Goal: Task Accomplishment & Management: Complete application form

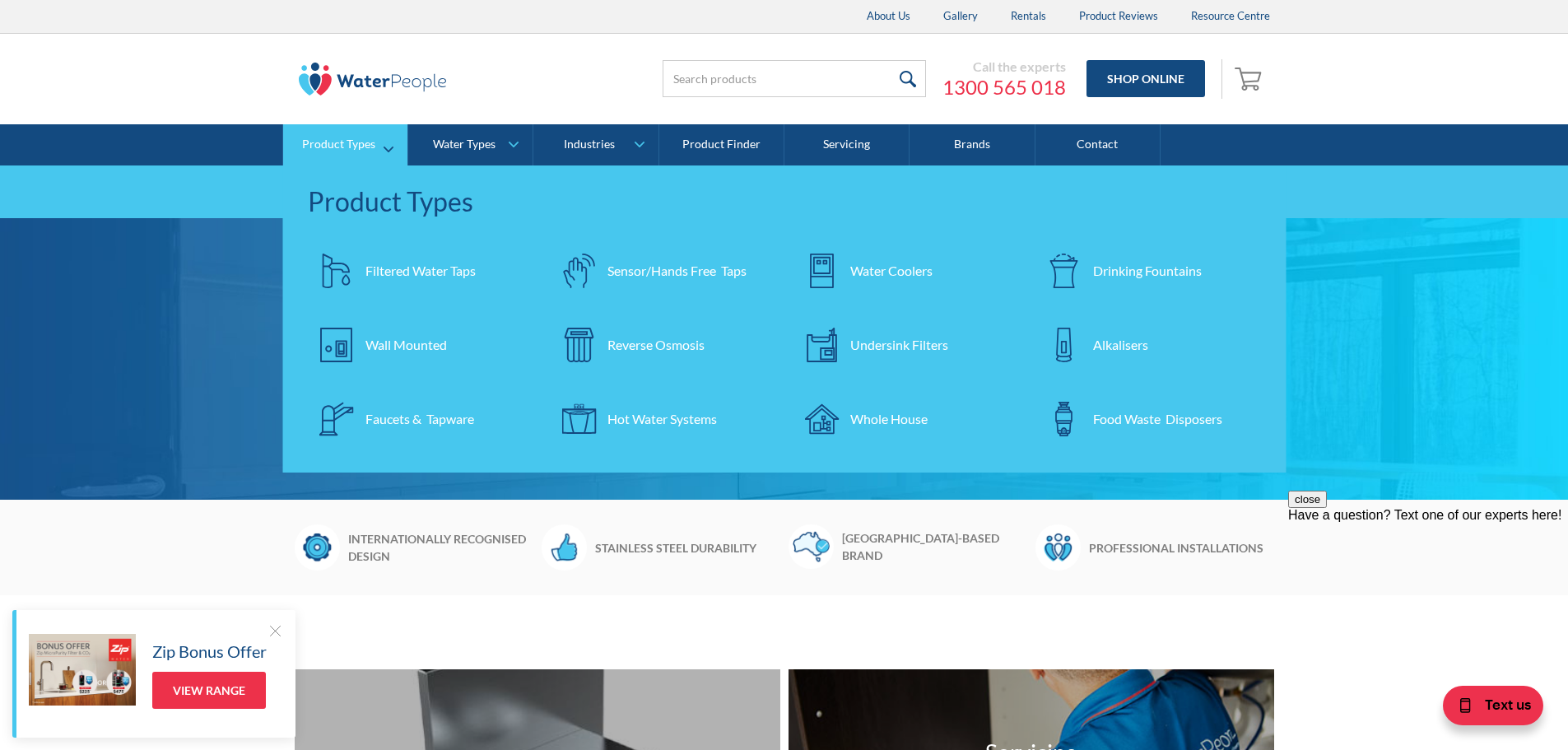
click at [1115, 268] on div "Drinking Fountains" at bounding box center [1147, 270] width 108 height 20
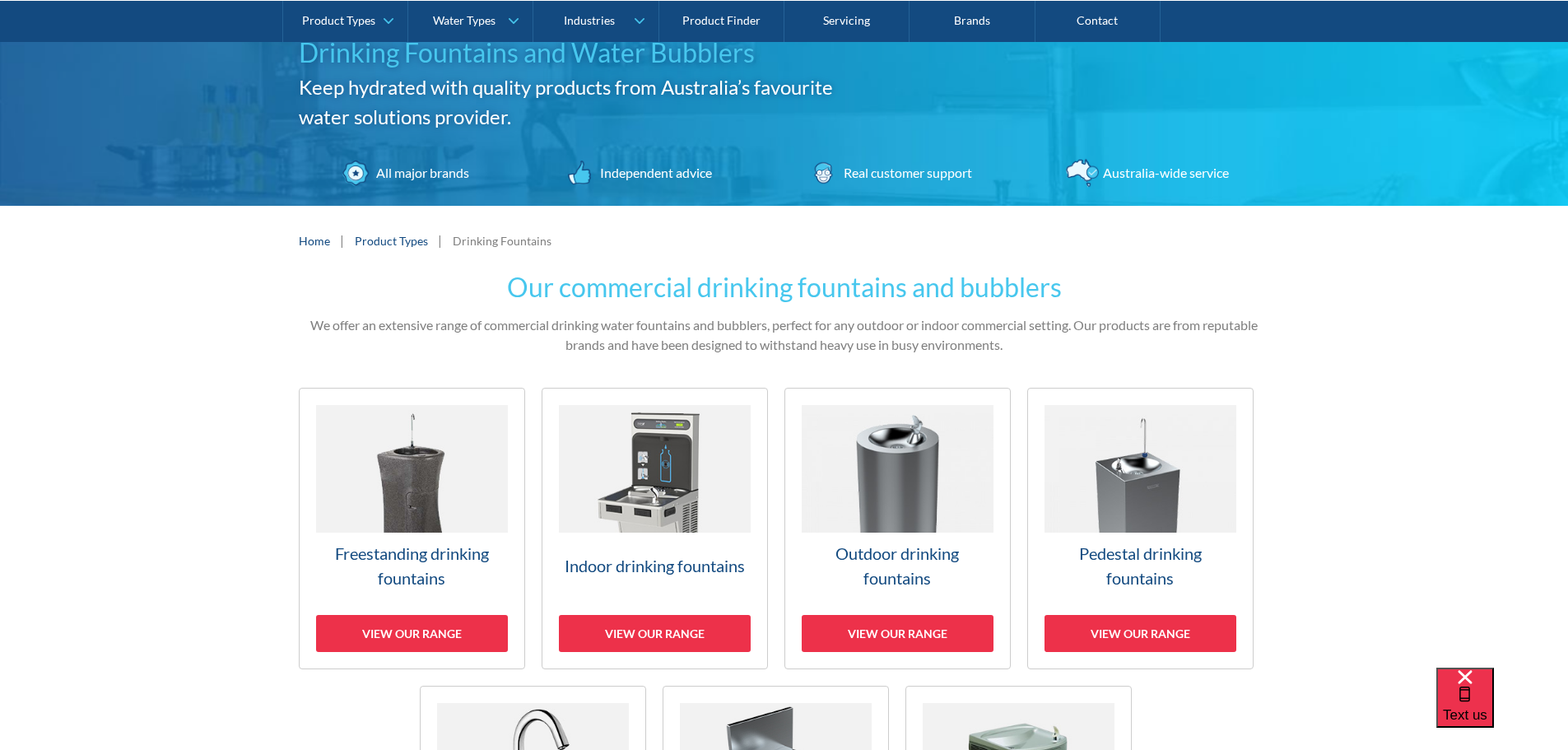
scroll to position [165, 0]
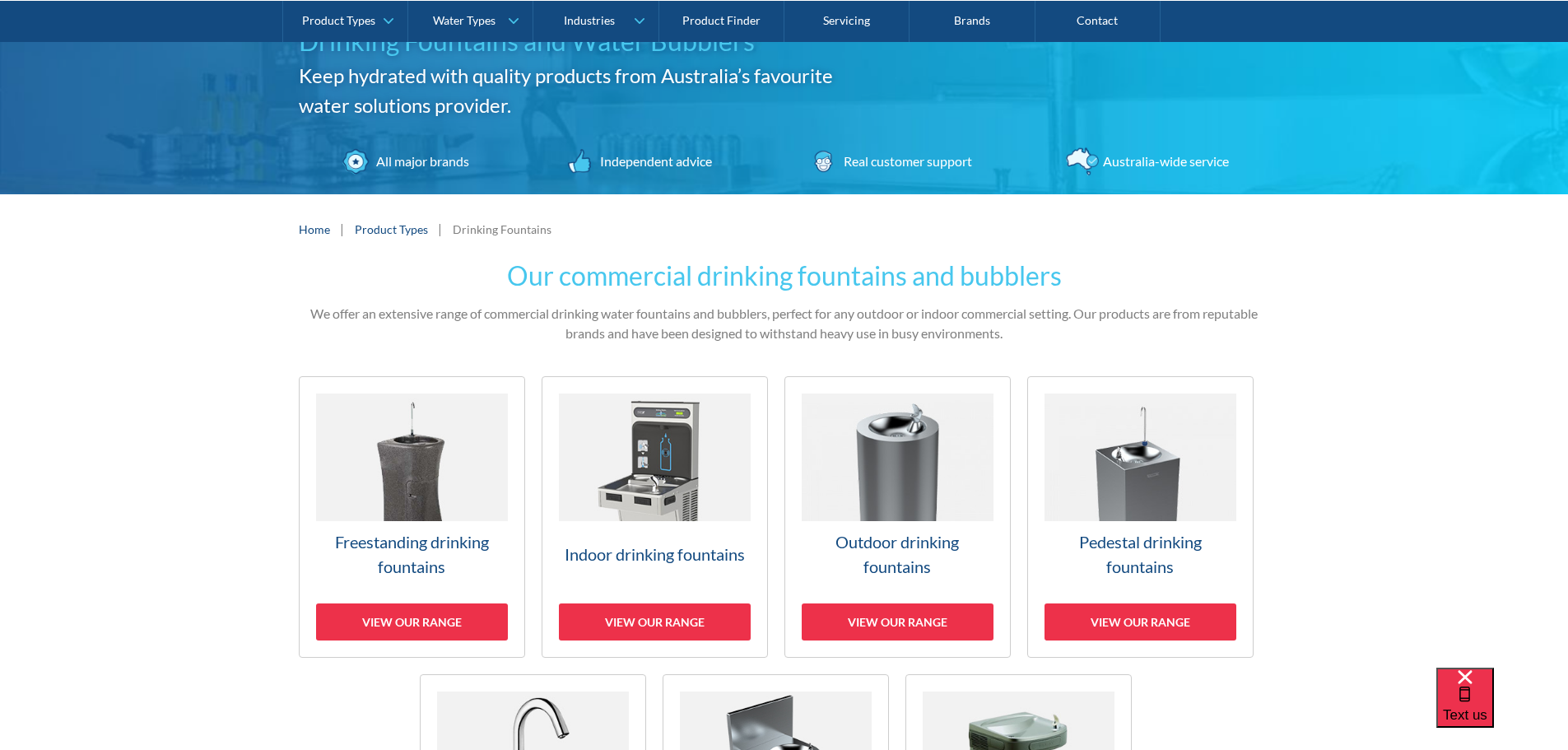
click at [862, 516] on img at bounding box center [898, 457] width 192 height 128
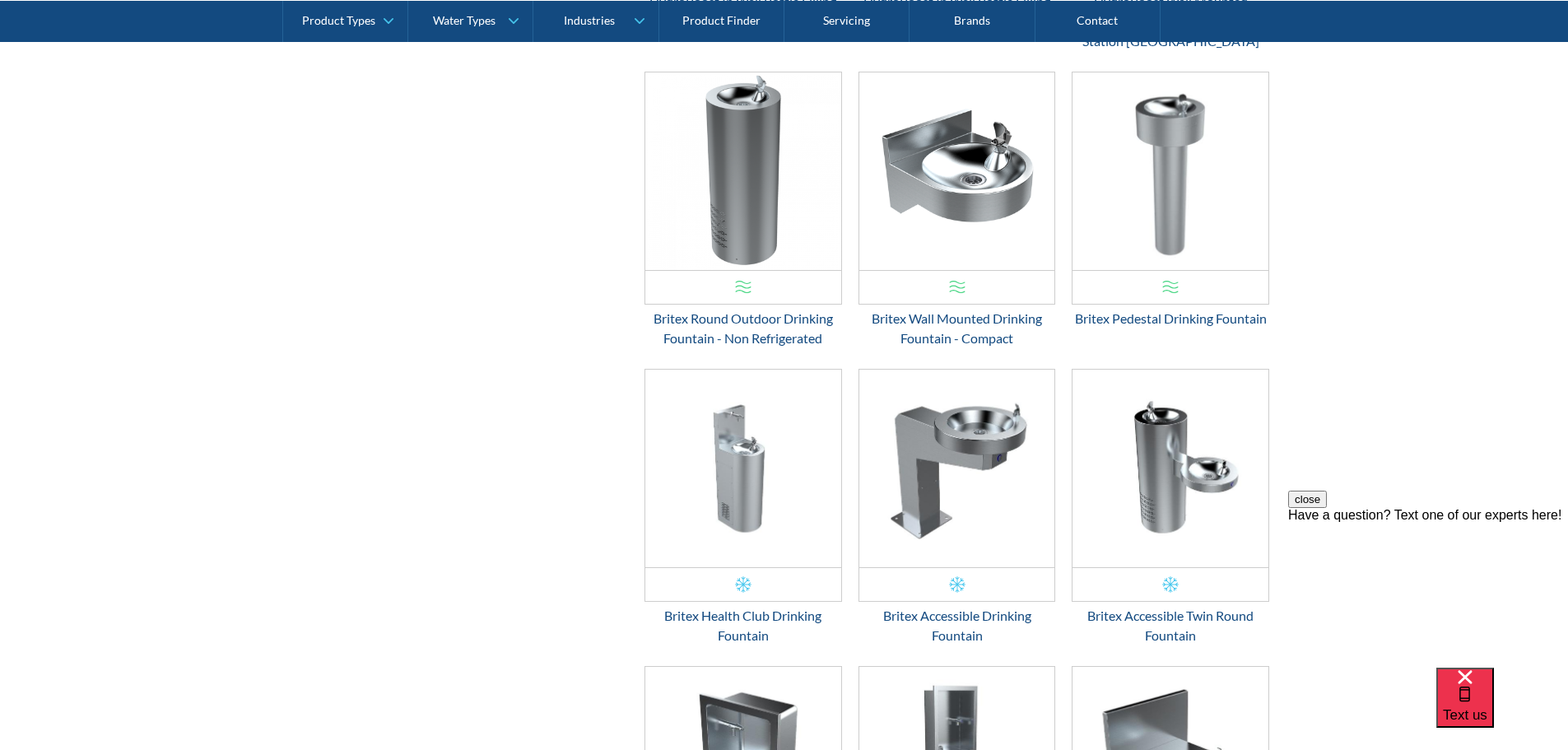
scroll to position [1610, 0]
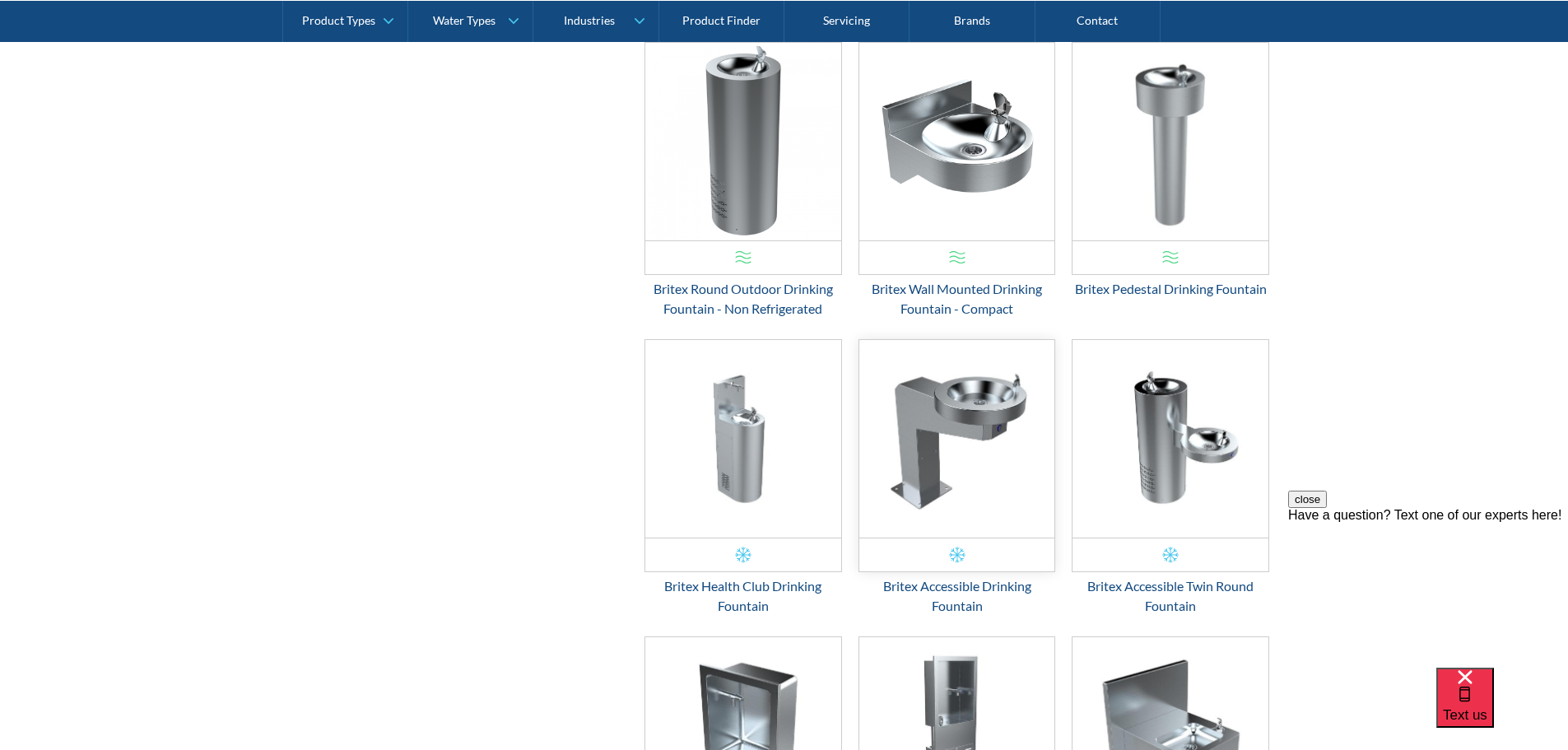
click at [963, 423] on img "Email Form 3" at bounding box center [957, 439] width 196 height 198
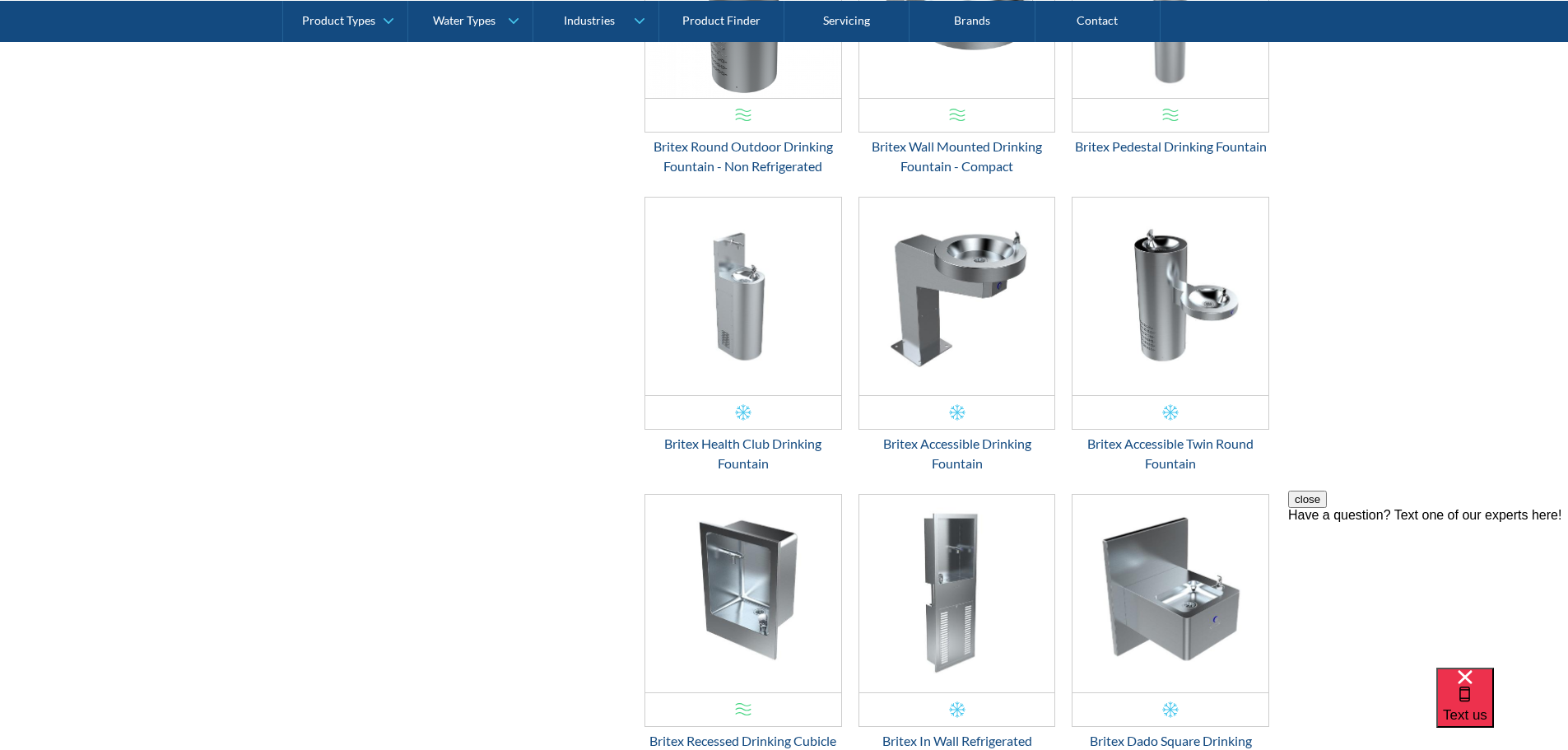
scroll to position [1775, 0]
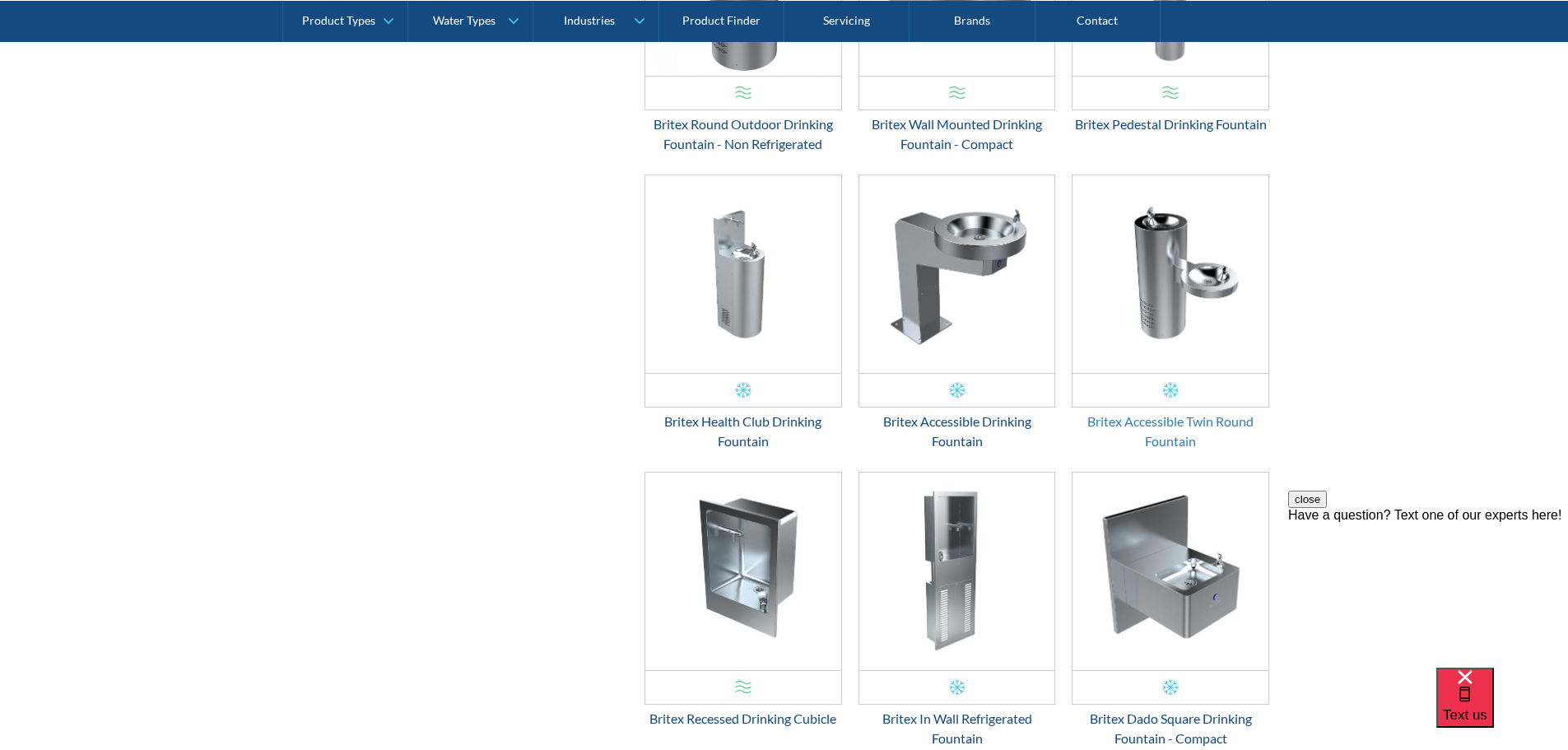
click at [1167, 428] on div "Britex Accessible Twin Round Fountain" at bounding box center [1171, 431] width 198 height 39
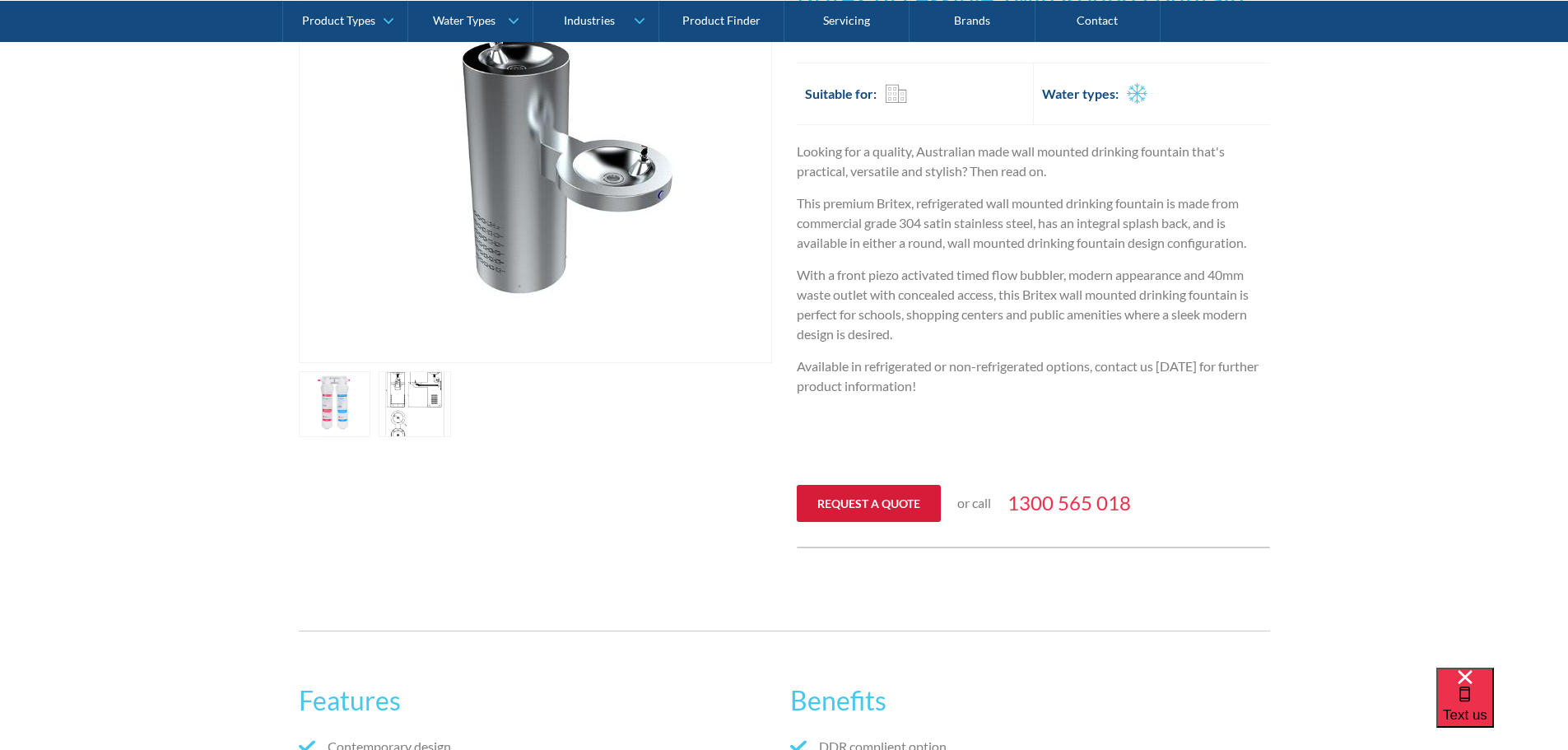
click at [910, 497] on link "Request a quote" at bounding box center [869, 504] width 144 height 37
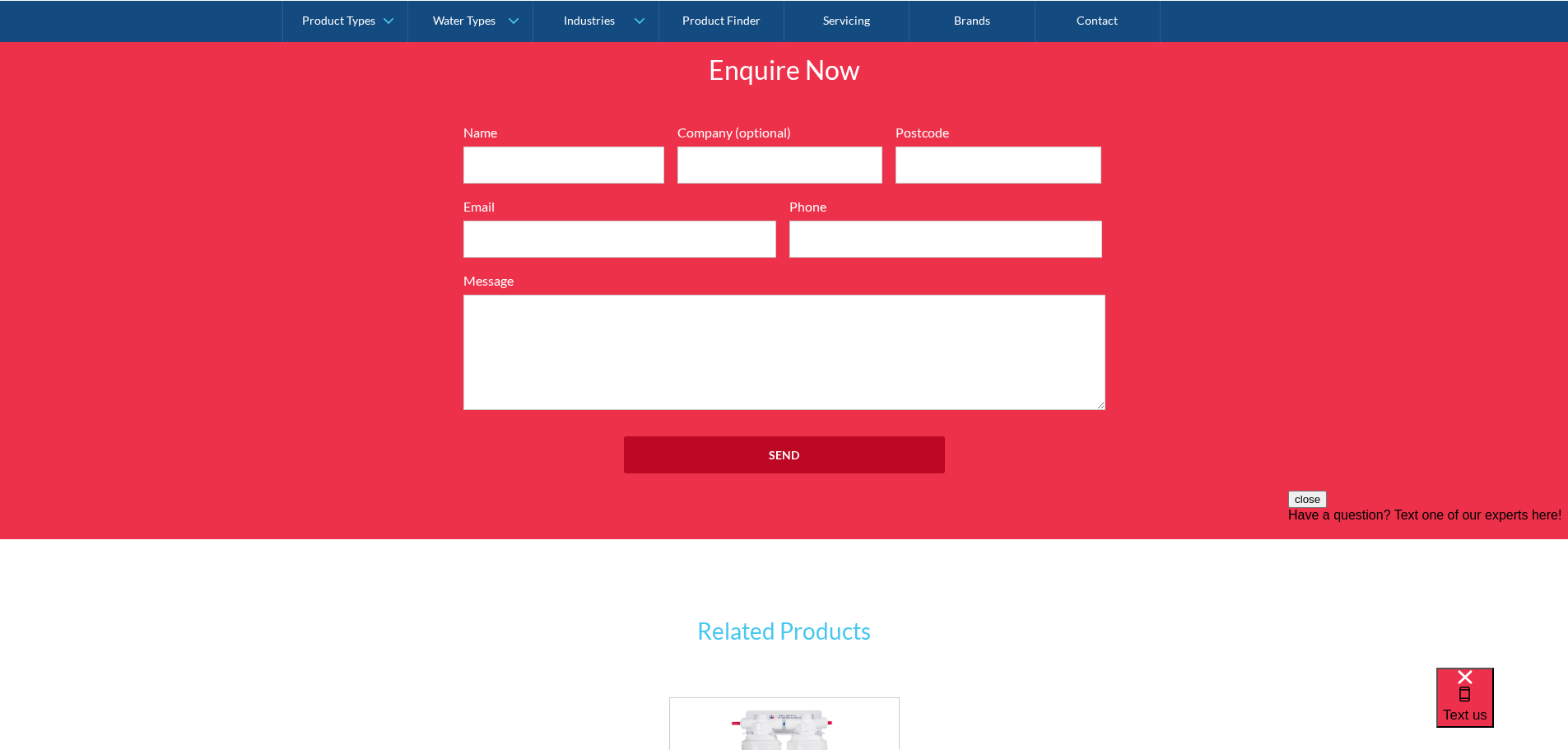
scroll to position [1963, 0]
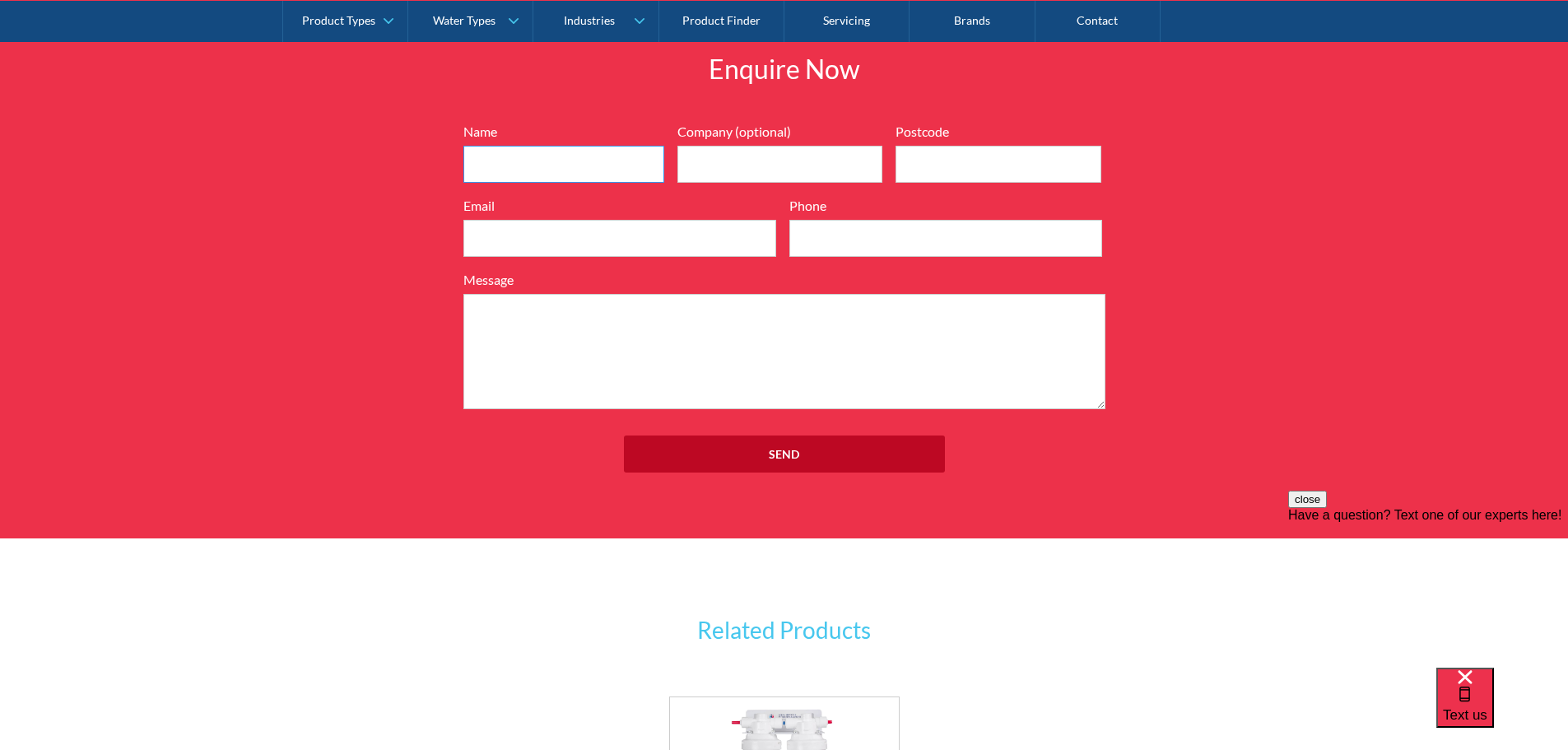
click at [545, 179] on input "Name" at bounding box center [563, 164] width 200 height 37
type input "Michael Zabukovec"
type input "Bowden Corp"
type input "3121"
type input "michael.zabukovec@bowdencorp.com.au"
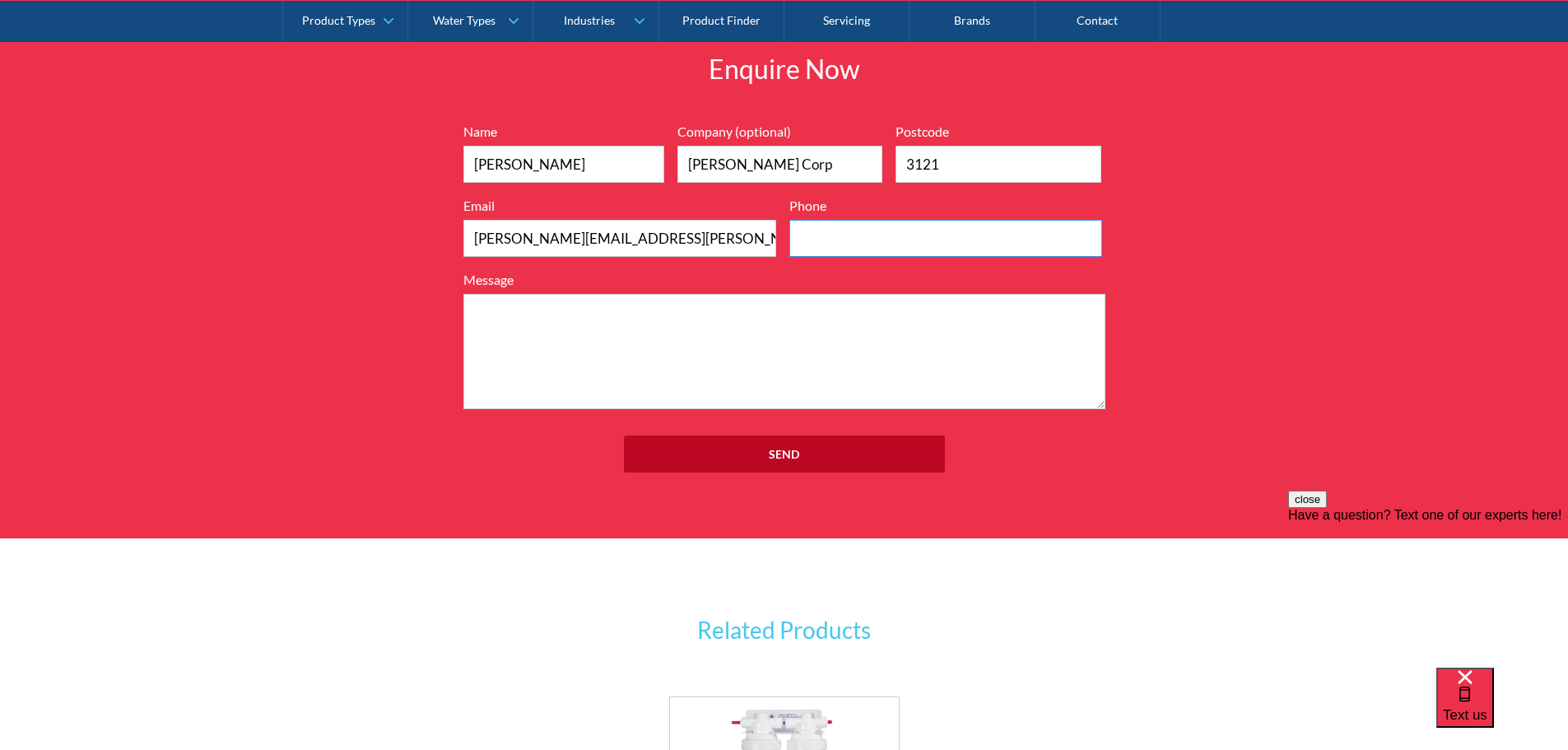
type input "0466692336"
click at [724, 325] on textarea "Message" at bounding box center [784, 351] width 643 height 115
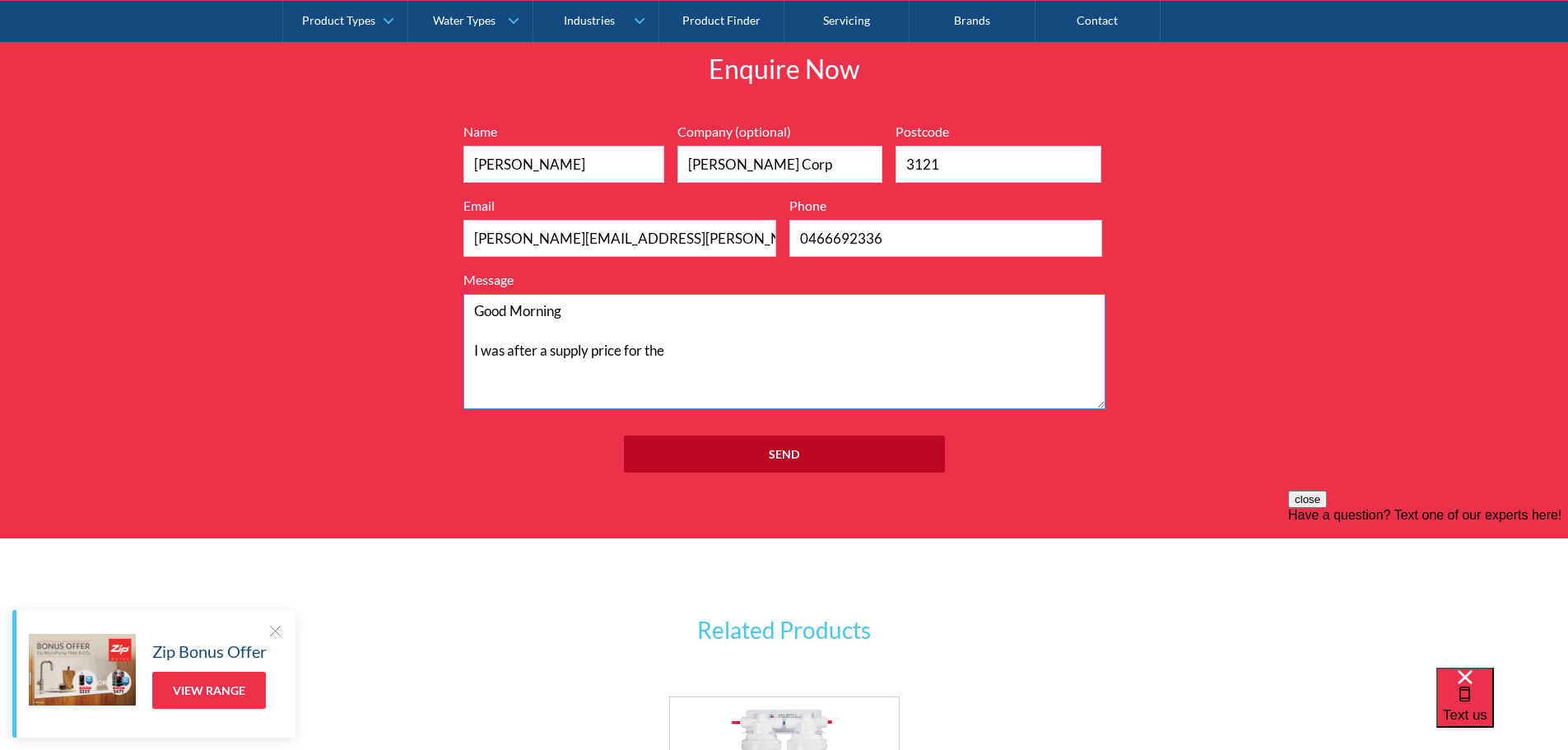
drag, startPoint x: 784, startPoint y: 299, endPoint x: 780, endPoint y: 317, distance: 18.4
click at [784, 304] on textarea "Good Morning I was after a supply price for the" at bounding box center [784, 351] width 643 height 115
click at [756, 358] on textarea "Good Morning I was after a supply price for the" at bounding box center [784, 351] width 643 height 115
paste textarea "Britex Accessible Twin Round Fountain DSR-2"
click at [474, 370] on textarea "Good Morning I was after a supply price for the Britex Accessible Twin Round Fo…" at bounding box center [784, 351] width 643 height 115
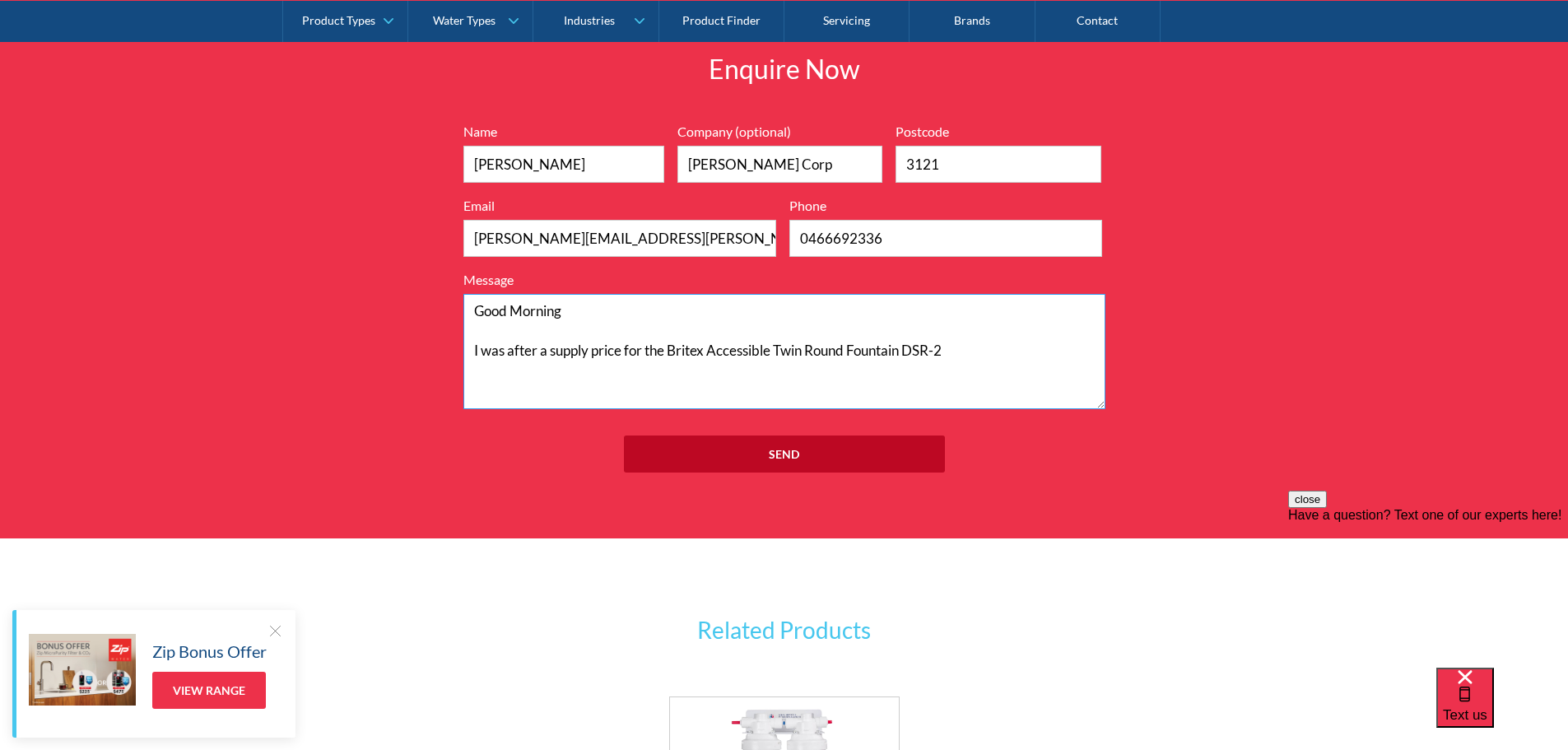
click at [981, 352] on textarea "Good Morning I was after a supply price for the Britex Accessible Twin Round Fo…" at bounding box center [784, 351] width 643 height 115
click at [813, 372] on textarea "Good Morning I was after a supply price for the Britex Accessible Twin Round Fo…" at bounding box center [784, 351] width 643 height 115
type textarea "Good Morning I was after a supply price for the Britex Accessible Twin Round Fo…"
click at [795, 451] on input "Send" at bounding box center [784, 454] width 321 height 37
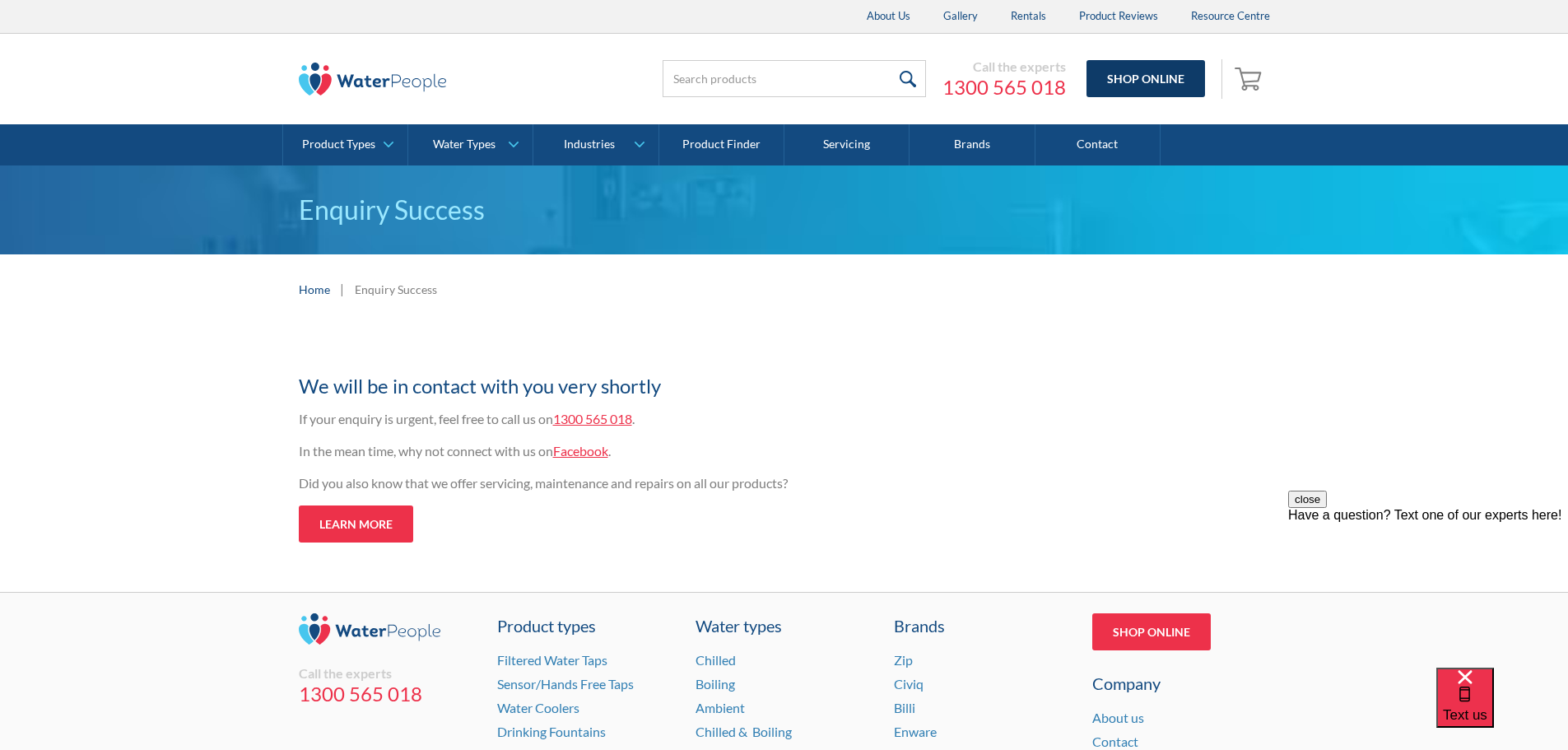
click at [1141, 84] on link "Shop Online" at bounding box center [1146, 79] width 119 height 37
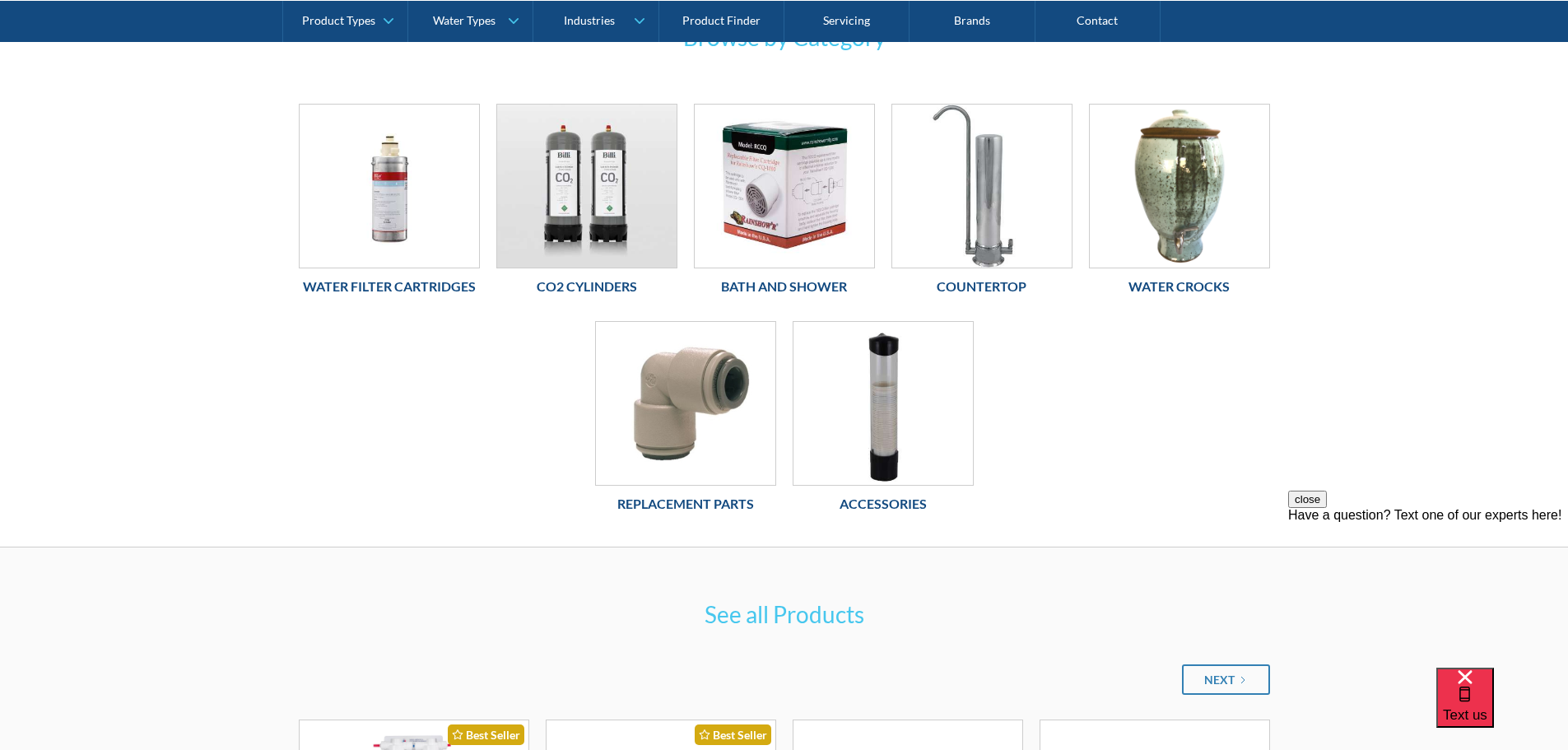
click at [1206, 289] on h6 "Water Crocks" at bounding box center [1180, 286] width 181 height 20
